Goal: Information Seeking & Learning: Learn about a topic

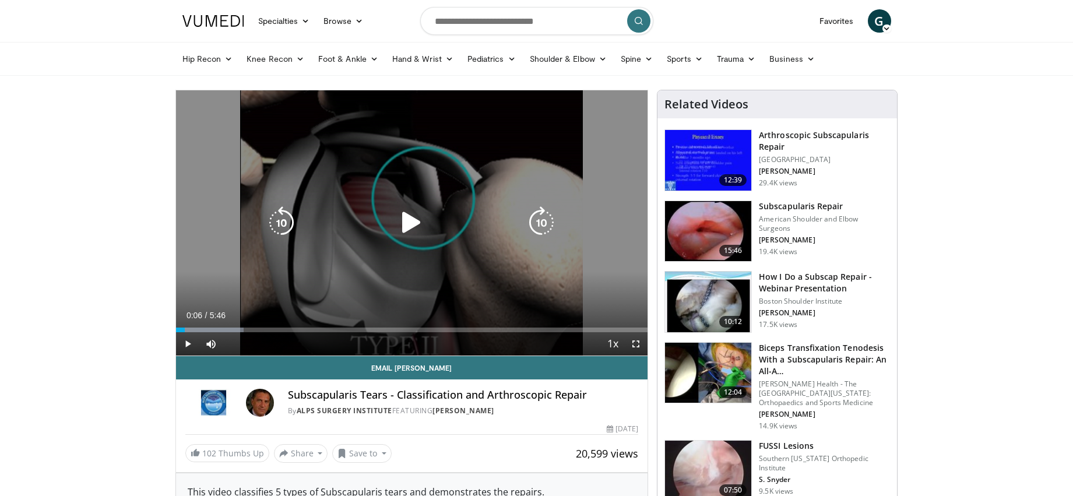
click at [409, 225] on icon "Video Player" at bounding box center [411, 222] width 33 height 33
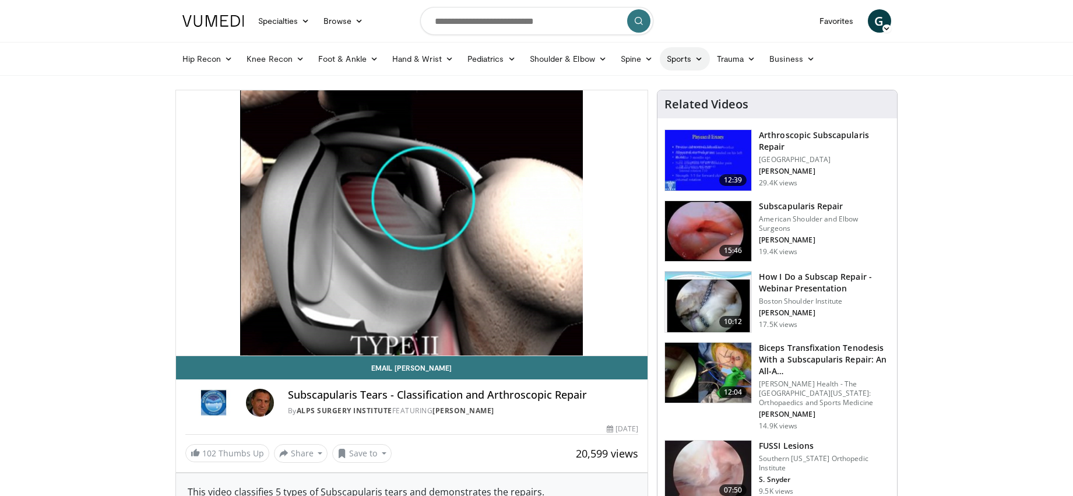
click at [698, 56] on icon at bounding box center [699, 59] width 8 height 8
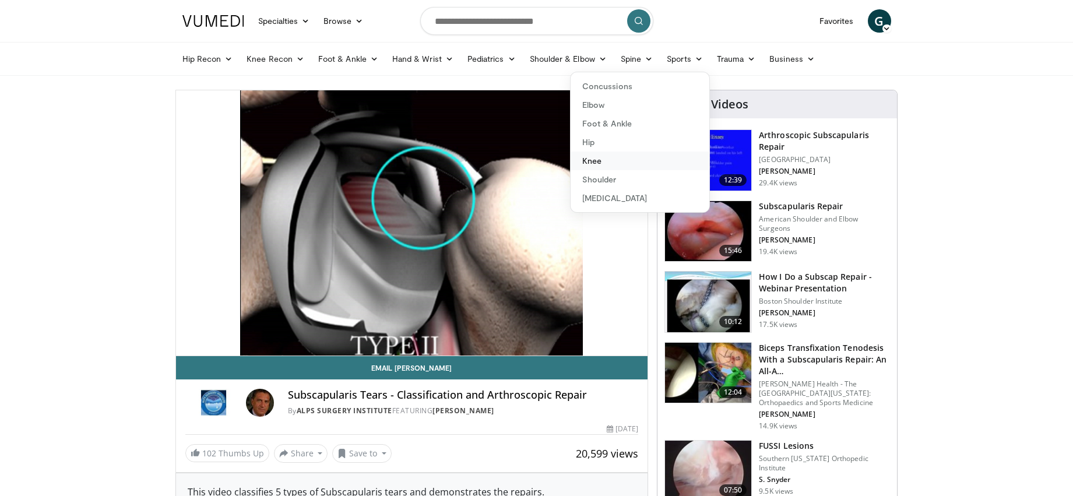
click at [612, 162] on link "Knee" at bounding box center [639, 161] width 139 height 19
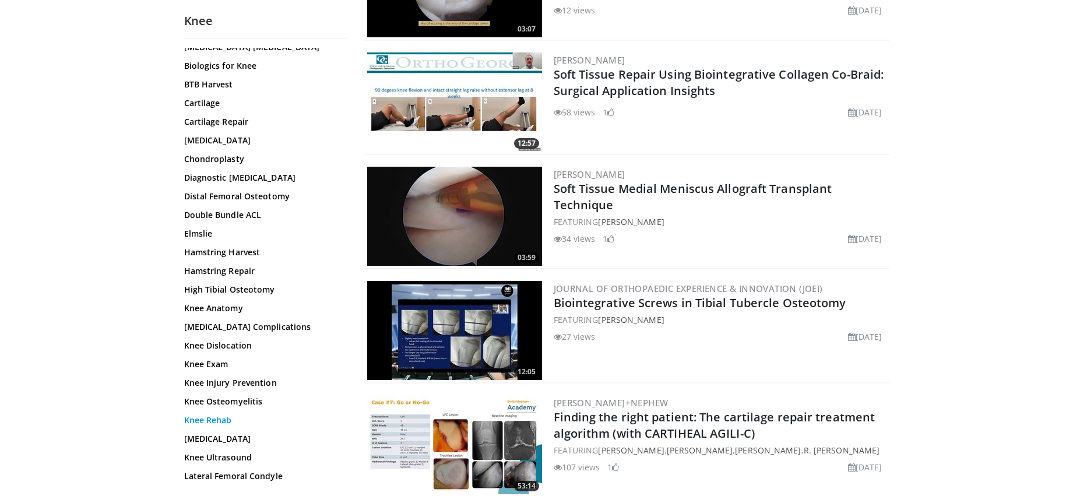
scroll to position [266, 0]
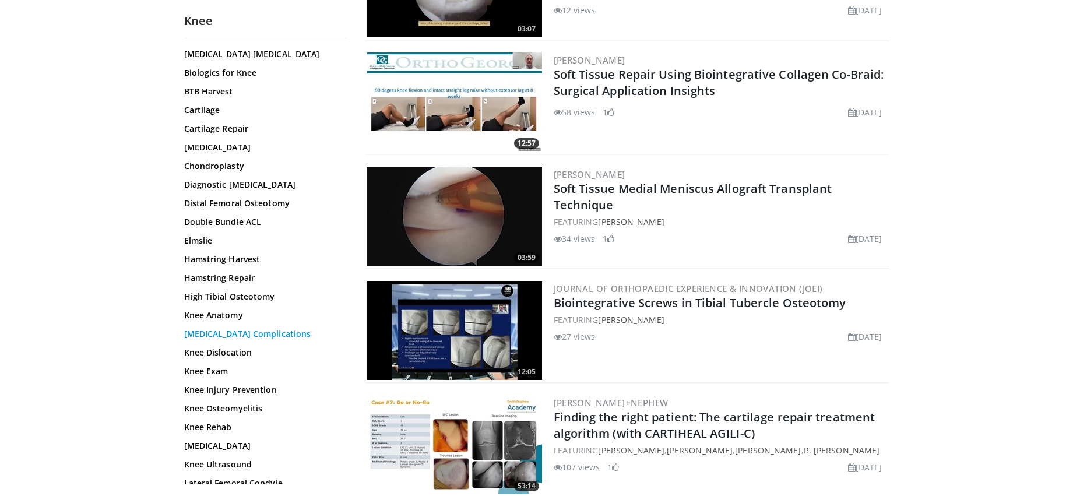
click at [257, 333] on link "Knee Arthroscopy Complications" at bounding box center [262, 334] width 157 height 12
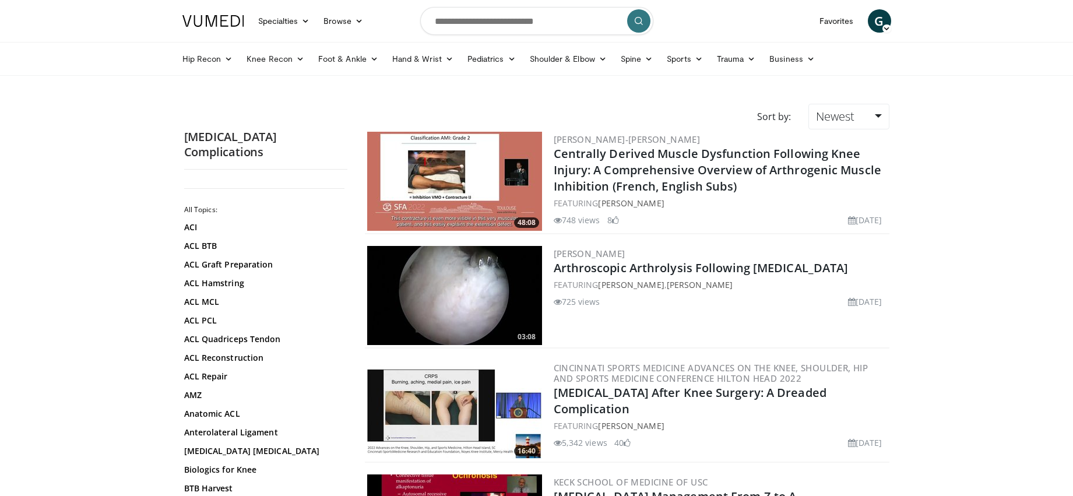
scroll to position [175, 0]
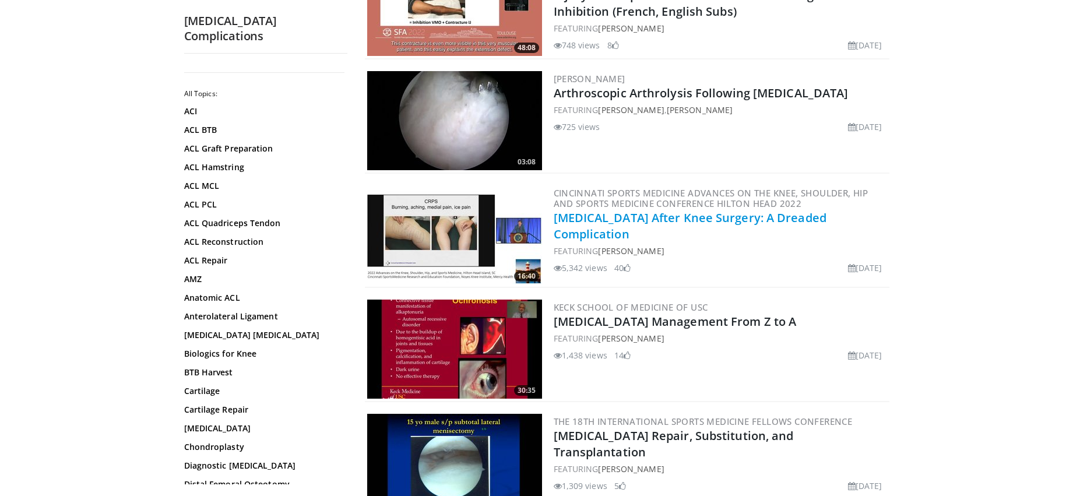
click at [658, 217] on link "[MEDICAL_DATA] After Knee Surgery: A Dreaded Complication" at bounding box center [690, 226] width 273 height 32
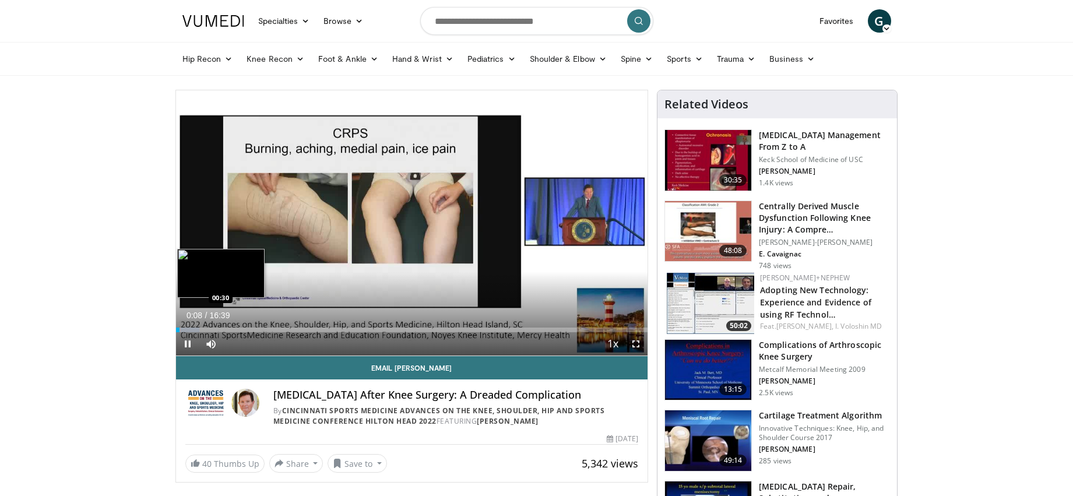
click at [190, 329] on div "Loaded : 4.96% 00:08 00:30" at bounding box center [412, 329] width 472 height 5
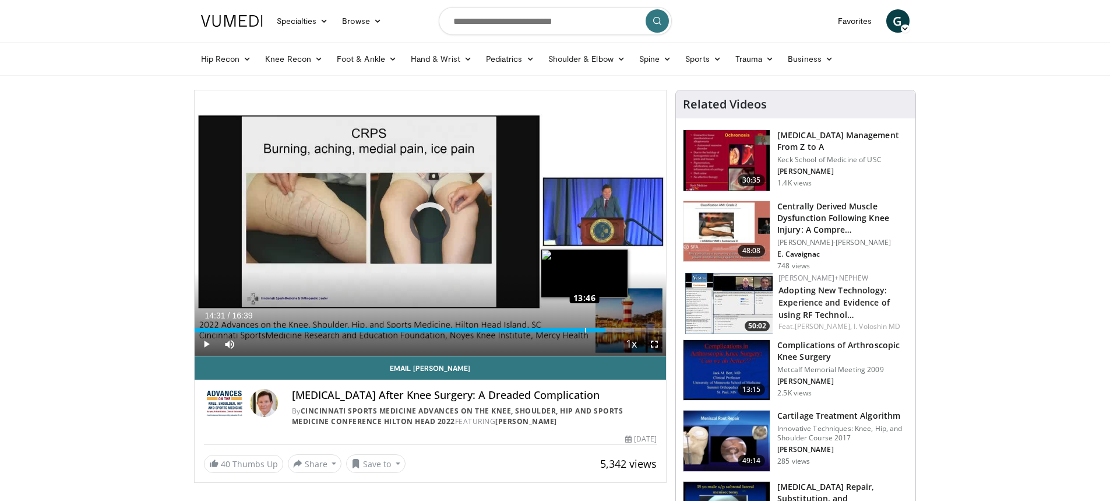
click at [585, 331] on div "Loaded : 93.16% 13:46 13:46" at bounding box center [431, 329] width 472 height 5
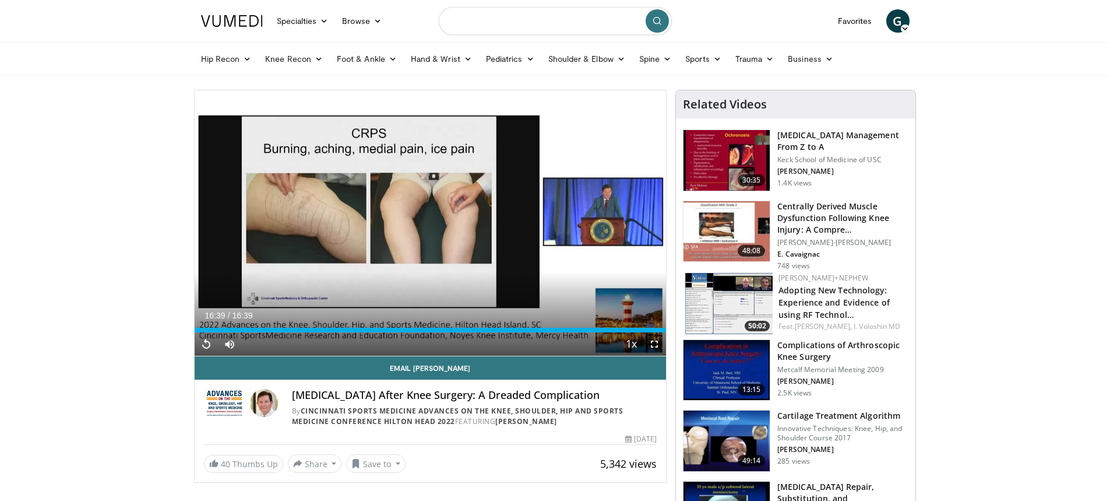
click at [549, 16] on input "Search topics, interventions" at bounding box center [555, 21] width 233 height 28
click at [451, 22] on input "**********" at bounding box center [555, 21] width 233 height 28
type input "**********"
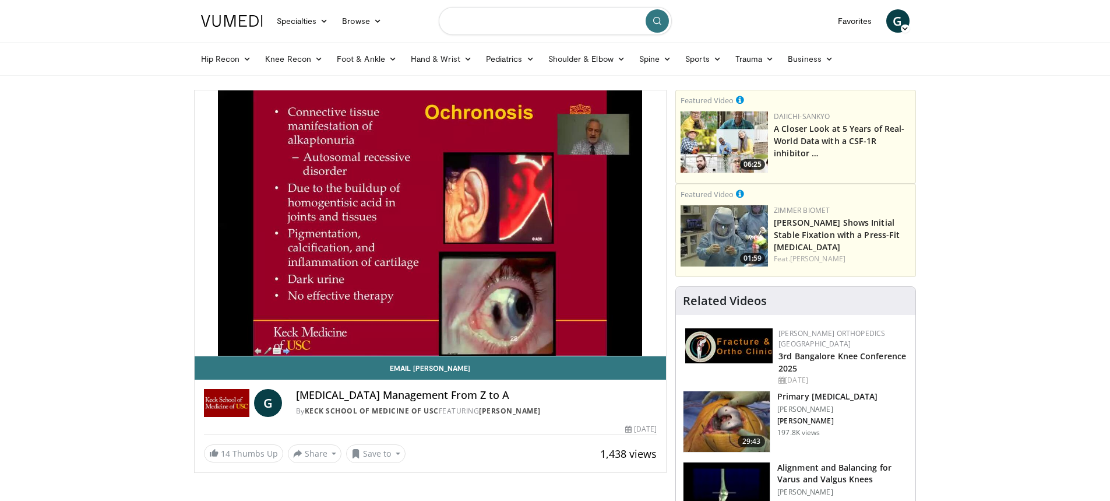
click at [508, 24] on input "Search topics, interventions" at bounding box center [555, 21] width 233 height 28
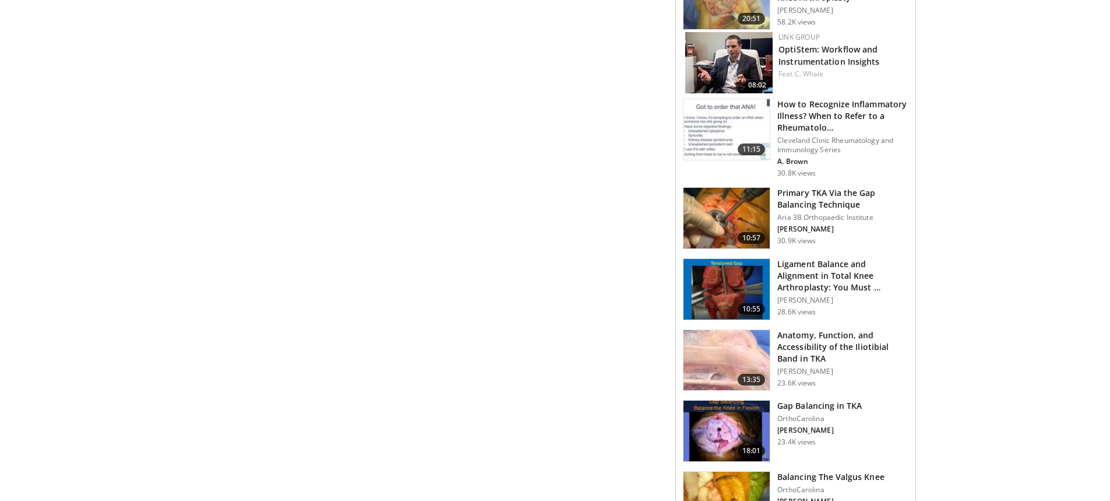
scroll to position [758, 0]
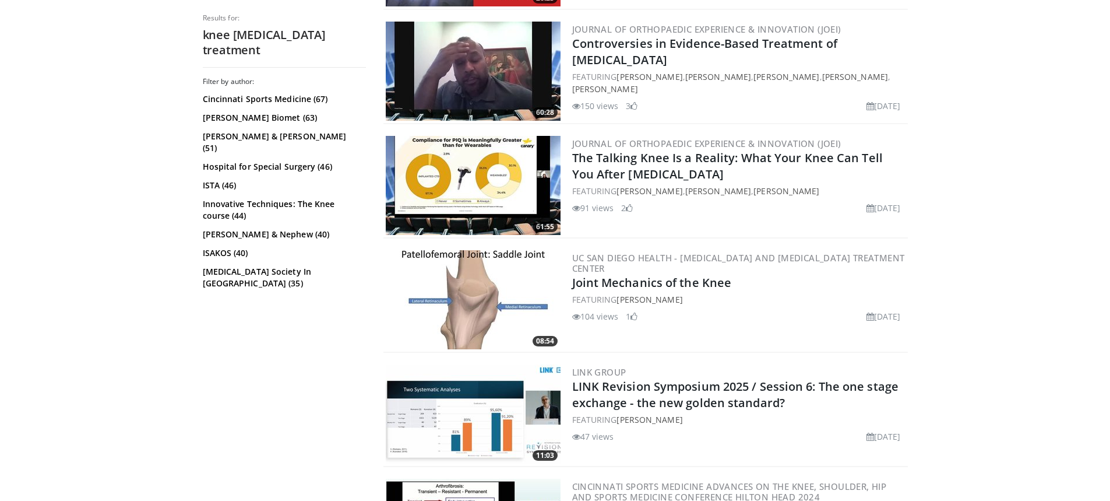
scroll to position [2739, 0]
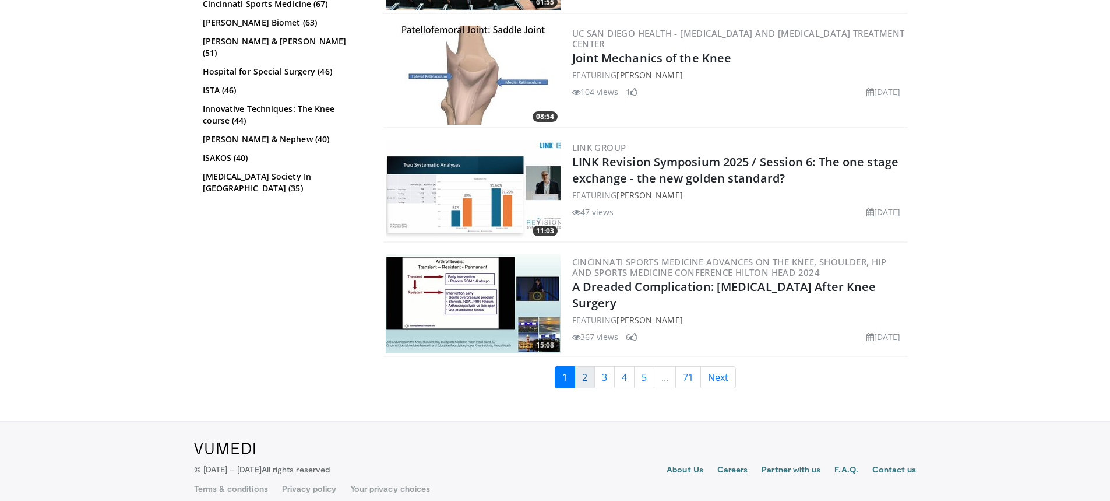
click at [582, 376] on link "2" at bounding box center [585, 377] width 20 height 22
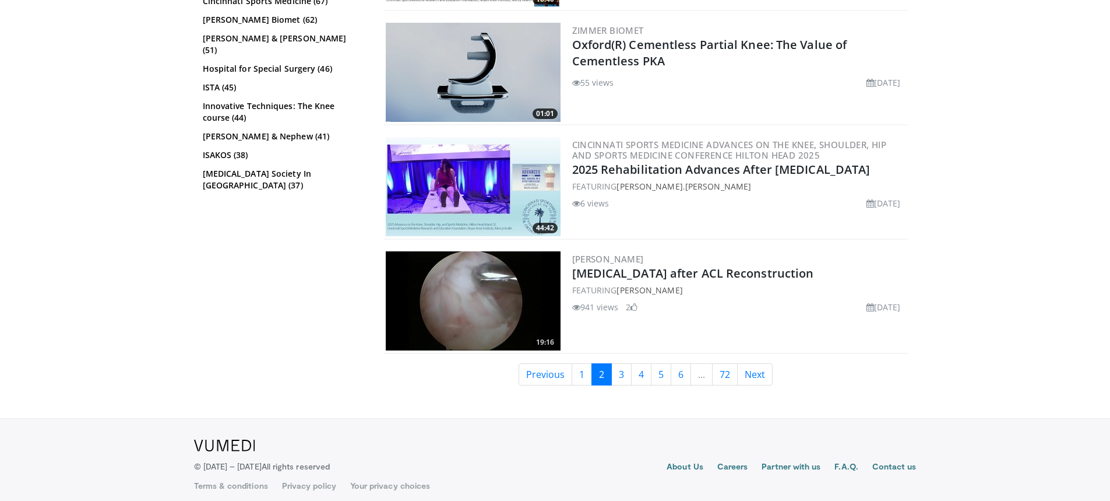
scroll to position [2859, 0]
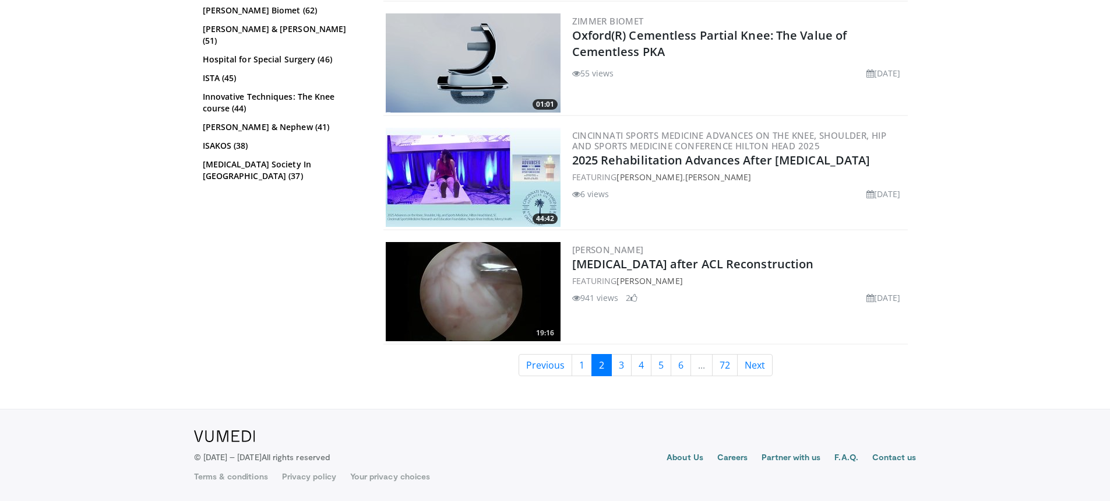
click at [493, 294] on img at bounding box center [473, 291] width 175 height 99
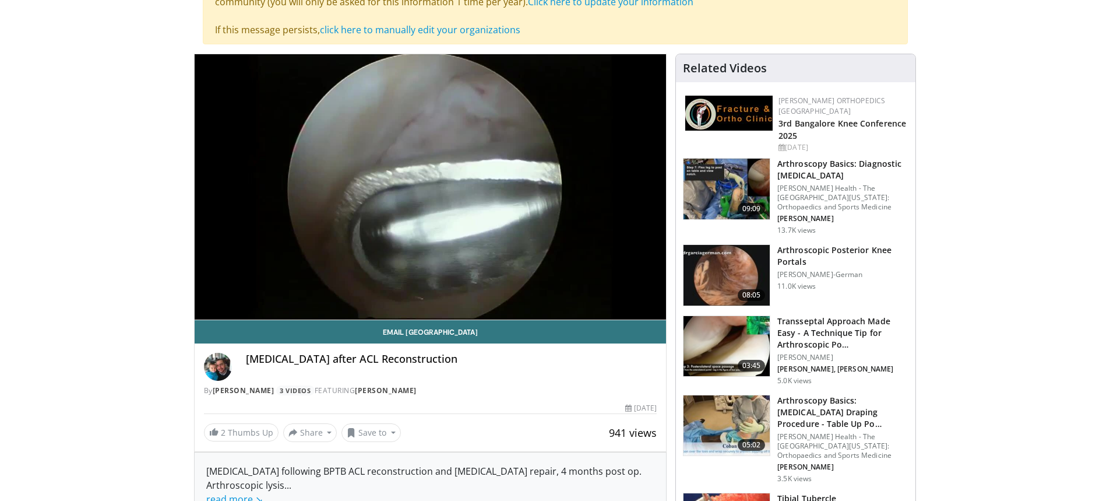
scroll to position [175, 0]
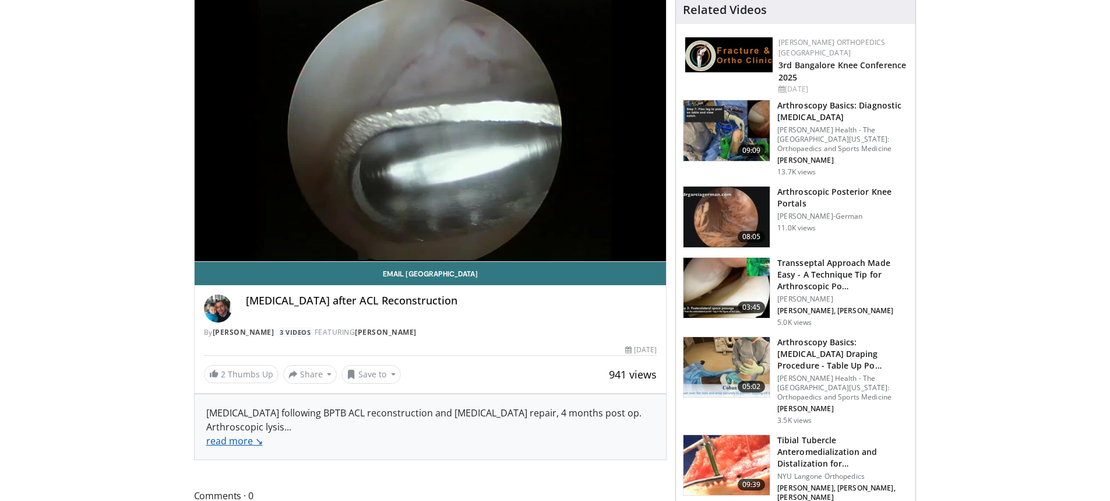
click at [244, 446] on link "read more ↘" at bounding box center [234, 440] width 57 height 13
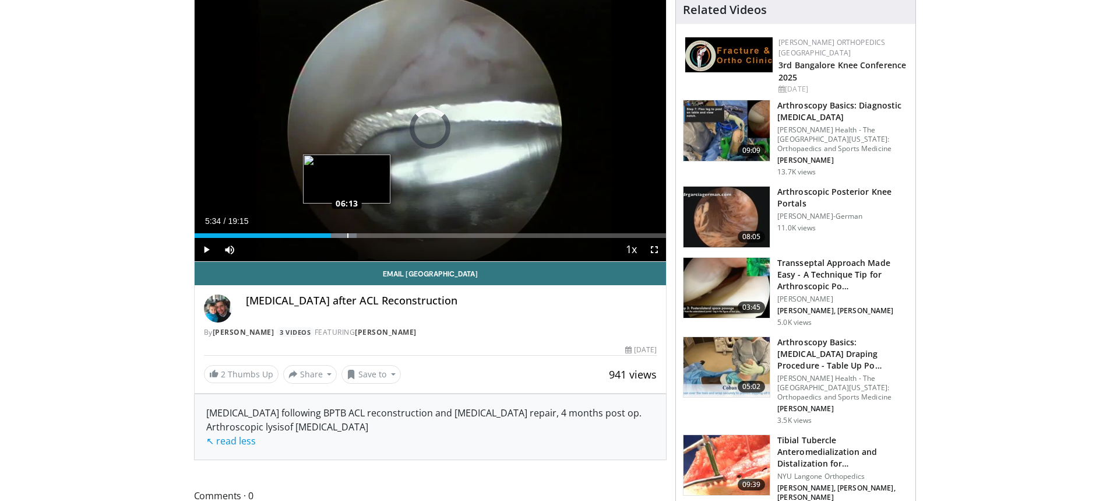
click at [347, 235] on div "Loaded : 34.35% 06:12 06:13" at bounding box center [431, 235] width 472 height 5
click at [367, 236] on div "Progress Bar" at bounding box center [357, 235] width 39 height 5
click at [393, 235] on div "Loaded : 41.56% 08:07 08:07" at bounding box center [431, 235] width 472 height 5
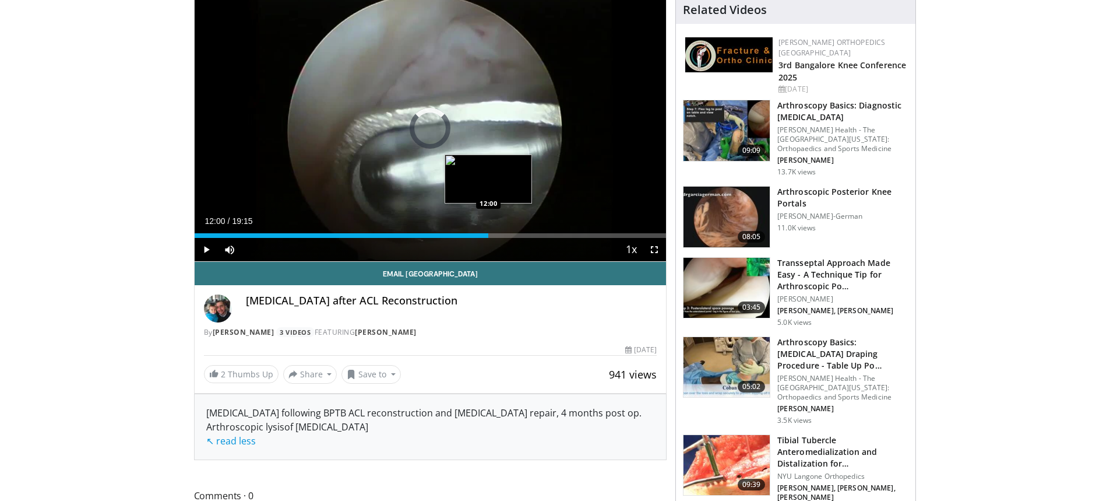
click at [488, 235] on div "Loaded : 59.26% 10:23 12:00" at bounding box center [431, 235] width 472 height 5
click at [531, 234] on div "Loaded : 68.70% 13:45 13:45" at bounding box center [431, 235] width 472 height 5
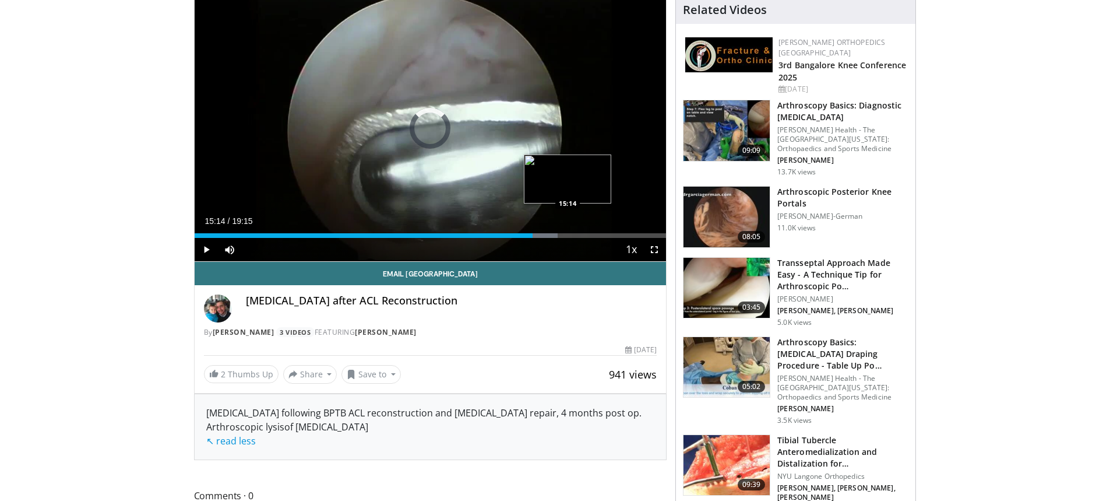
click at [568, 236] on div "Loaded : 77.06% 15:14 15:14" at bounding box center [431, 235] width 472 height 5
click at [605, 234] on div "Loaded : 83.98% 16:46 16:46" at bounding box center [431, 235] width 472 height 5
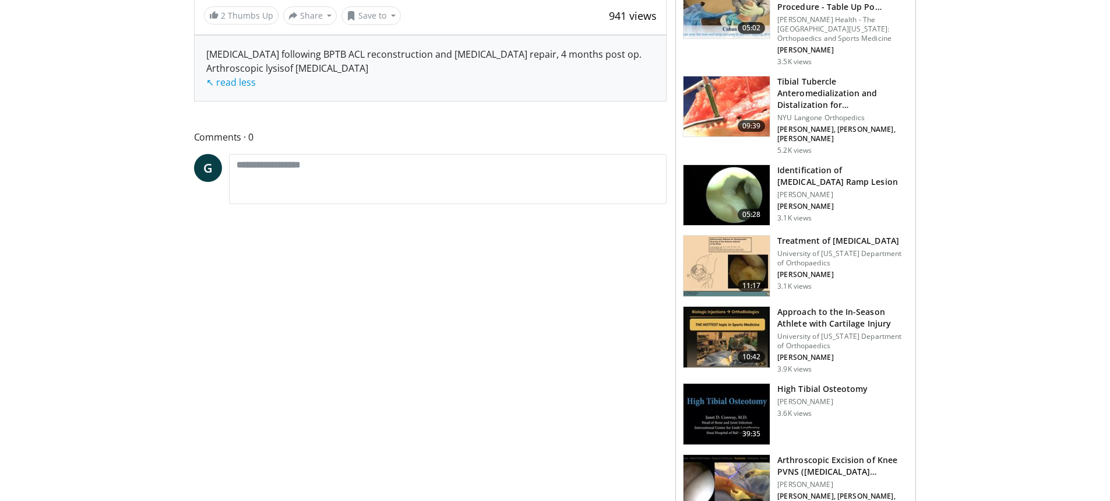
scroll to position [524, 0]
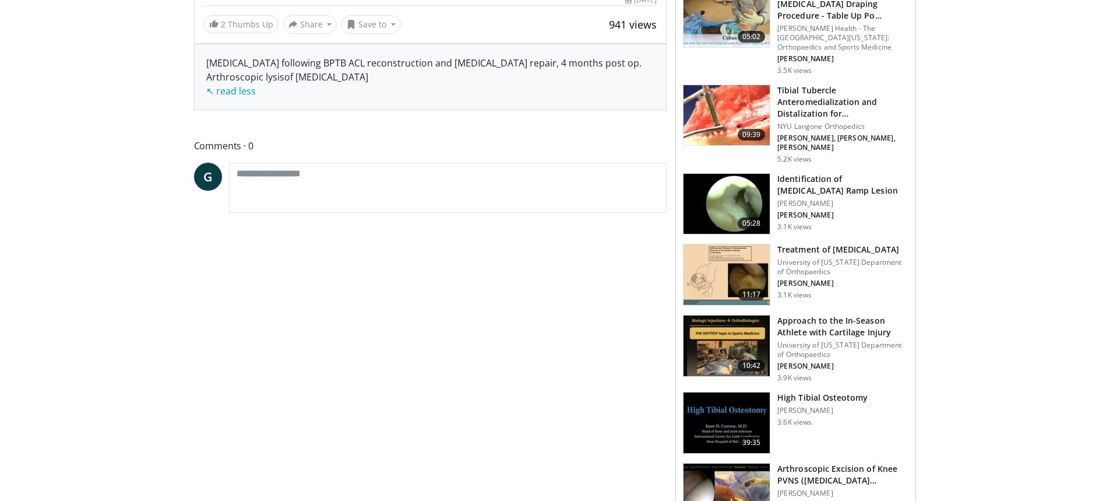
click at [743, 248] on img at bounding box center [727, 274] width 86 height 61
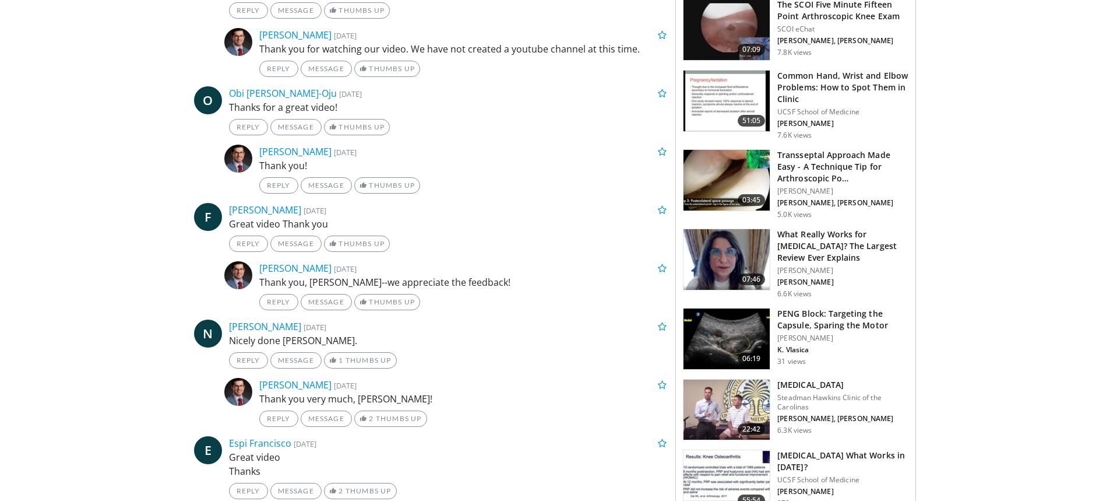
scroll to position [874, 0]
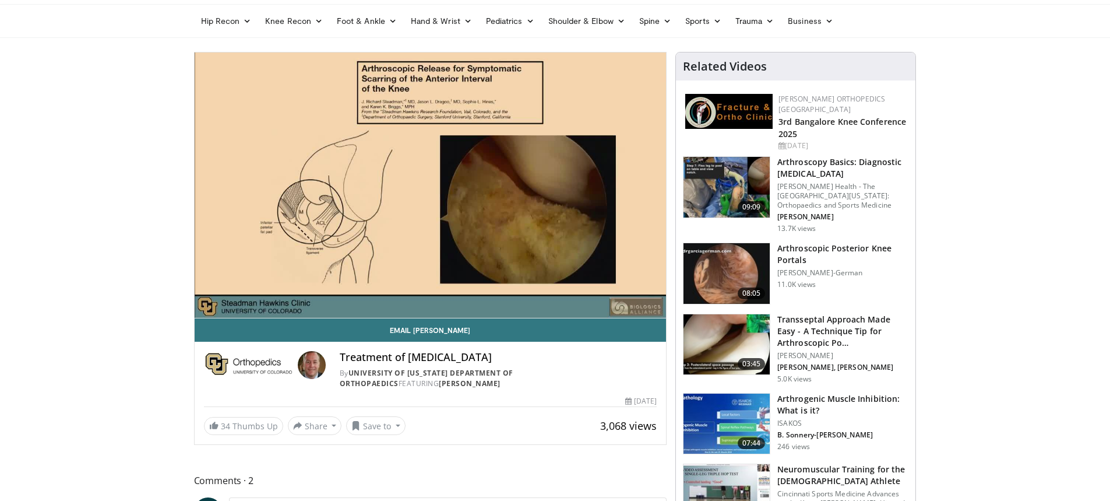
scroll to position [58, 0]
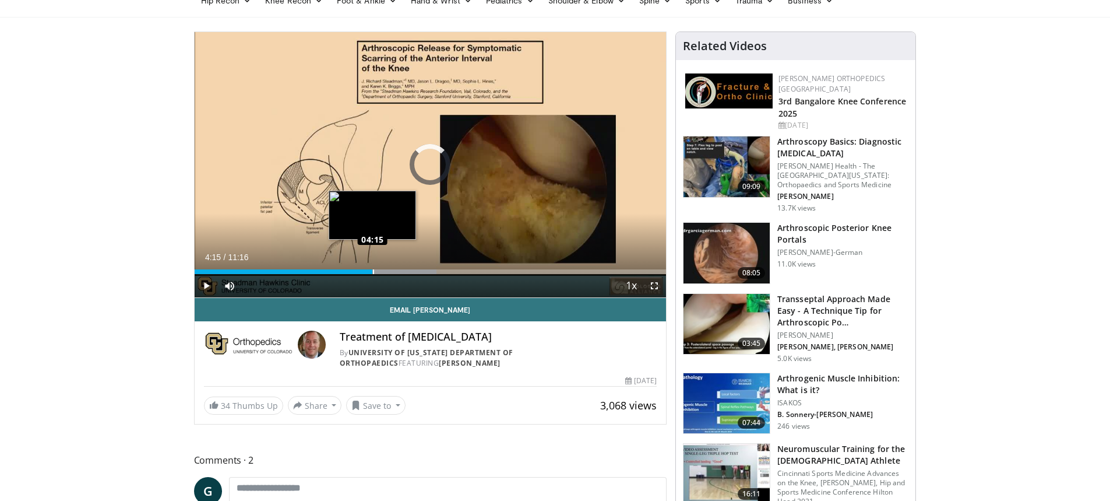
click at [372, 272] on div "Loaded : 51.34% 04:15 04:15" at bounding box center [431, 271] width 472 height 5
click at [365, 270] on div "04:20" at bounding box center [286, 271] width 182 height 5
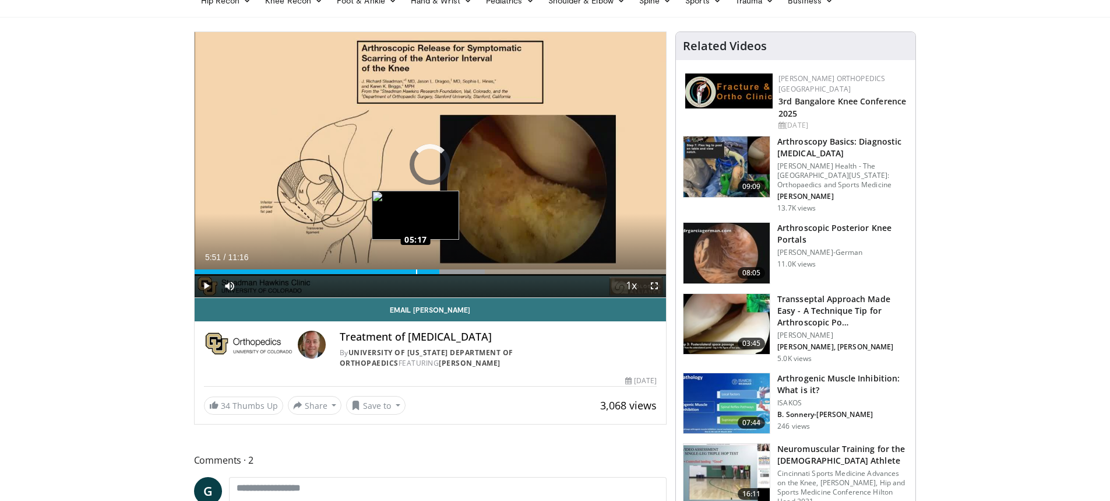
click at [415, 270] on div "Loaded : 61.61% 05:17 05:17" at bounding box center [431, 271] width 472 height 5
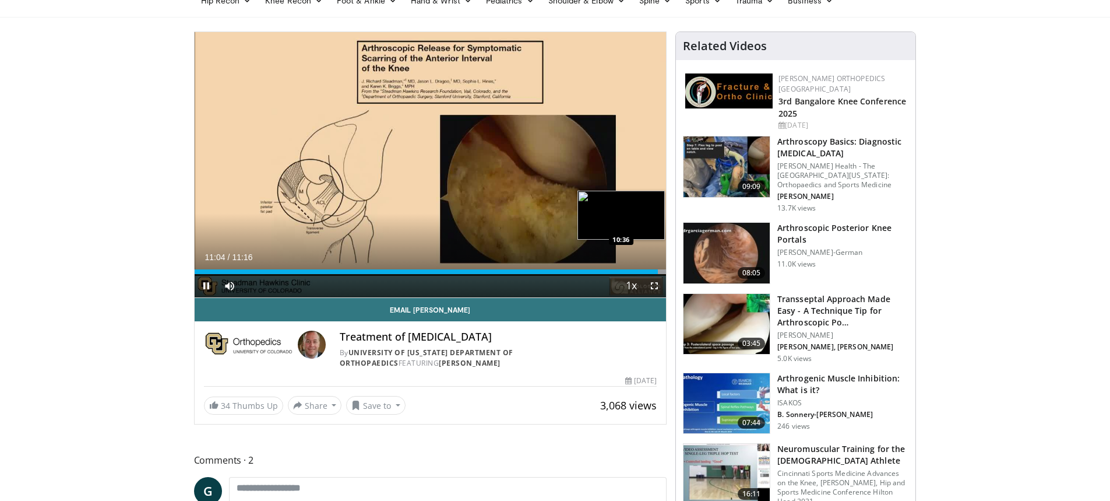
click at [637, 271] on div "Loaded : 100.00% 11:04 10:36" at bounding box center [431, 271] width 472 height 5
click at [650, 272] on div "11:03" at bounding box center [426, 271] width 463 height 5
click at [647, 272] on div "10:57" at bounding box center [424, 271] width 459 height 5
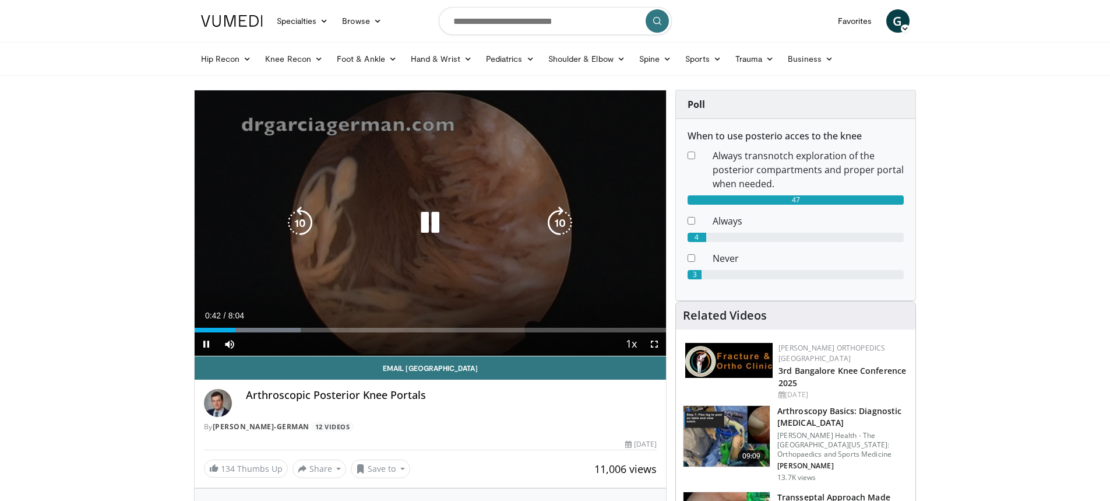
click at [436, 230] on icon "Video Player" at bounding box center [430, 222] width 33 height 33
